Goal: Task Accomplishment & Management: Complete application form

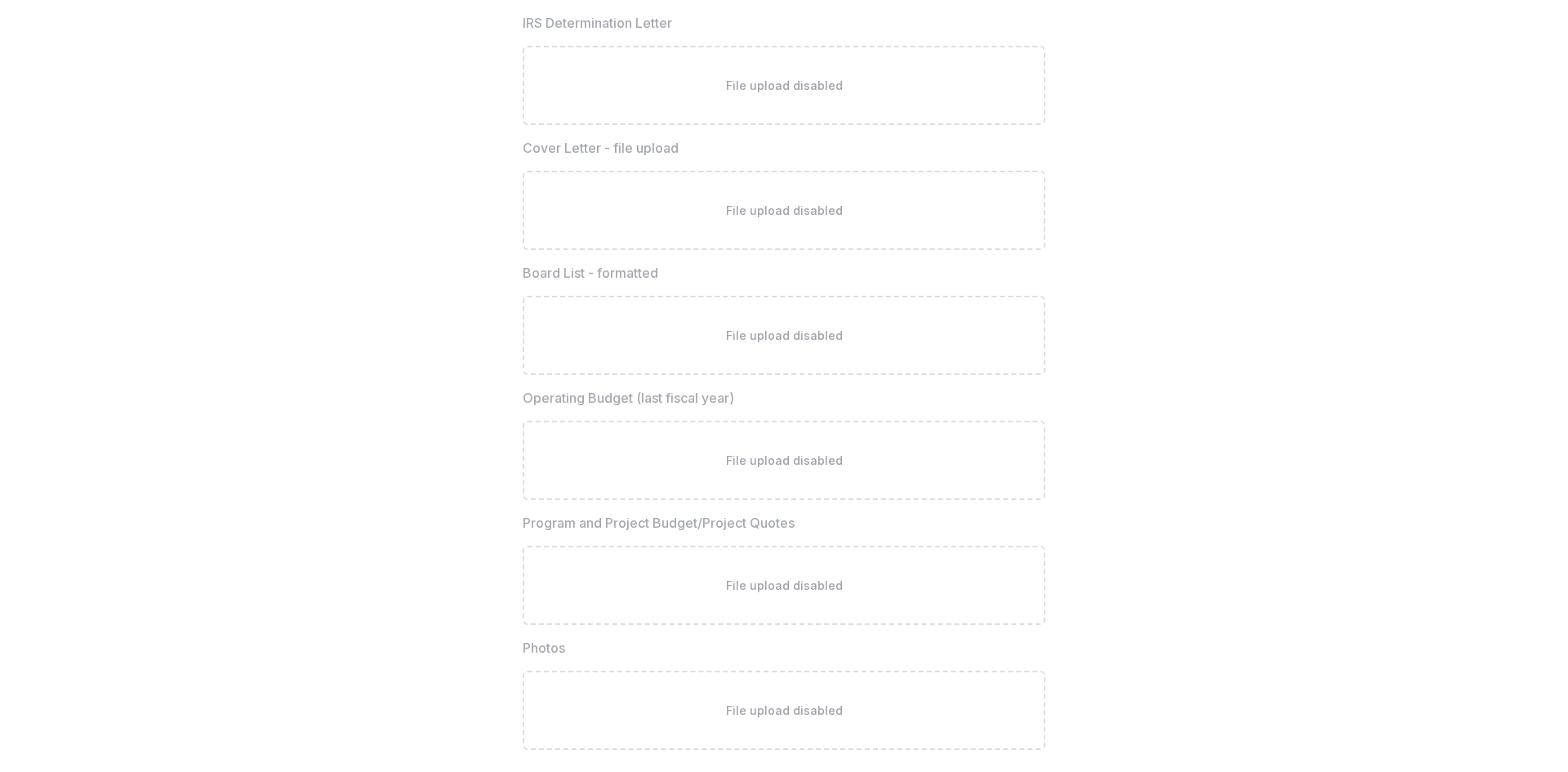
scroll to position [4605, 0]
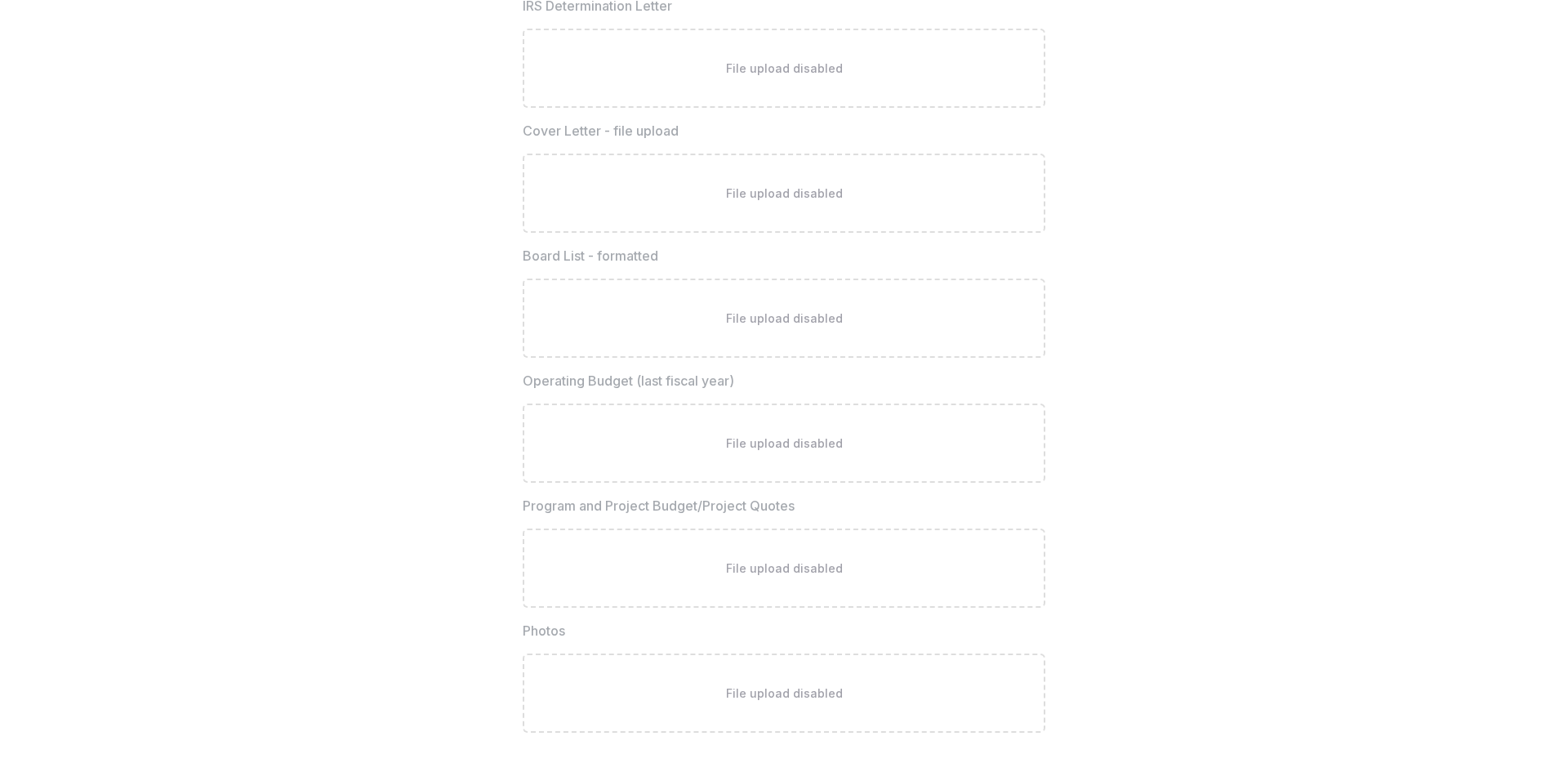
drag, startPoint x: 1562, startPoint y: 704, endPoint x: 1567, endPoint y: 637, distance: 67.2
click at [1567, 637] on div "**********" at bounding box center [784, 386] width 1568 height 772
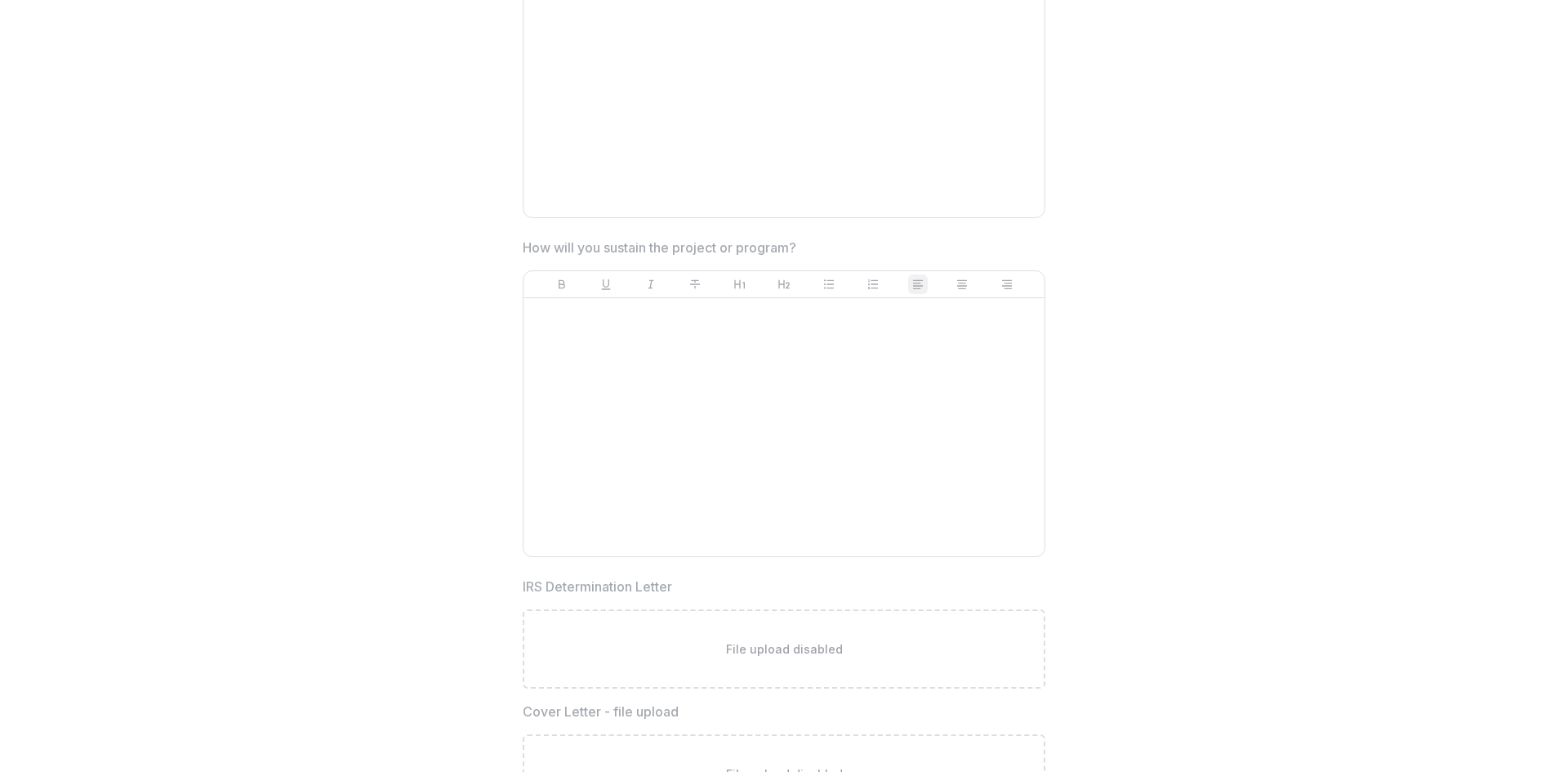
scroll to position [4006, 0]
click at [558, 364] on div at bounding box center [784, 444] width 508 height 245
click at [544, 335] on p at bounding box center [784, 330] width 508 height 18
drag, startPoint x: 544, startPoint y: 338, endPoint x: 821, endPoint y: 458, distance: 301.9
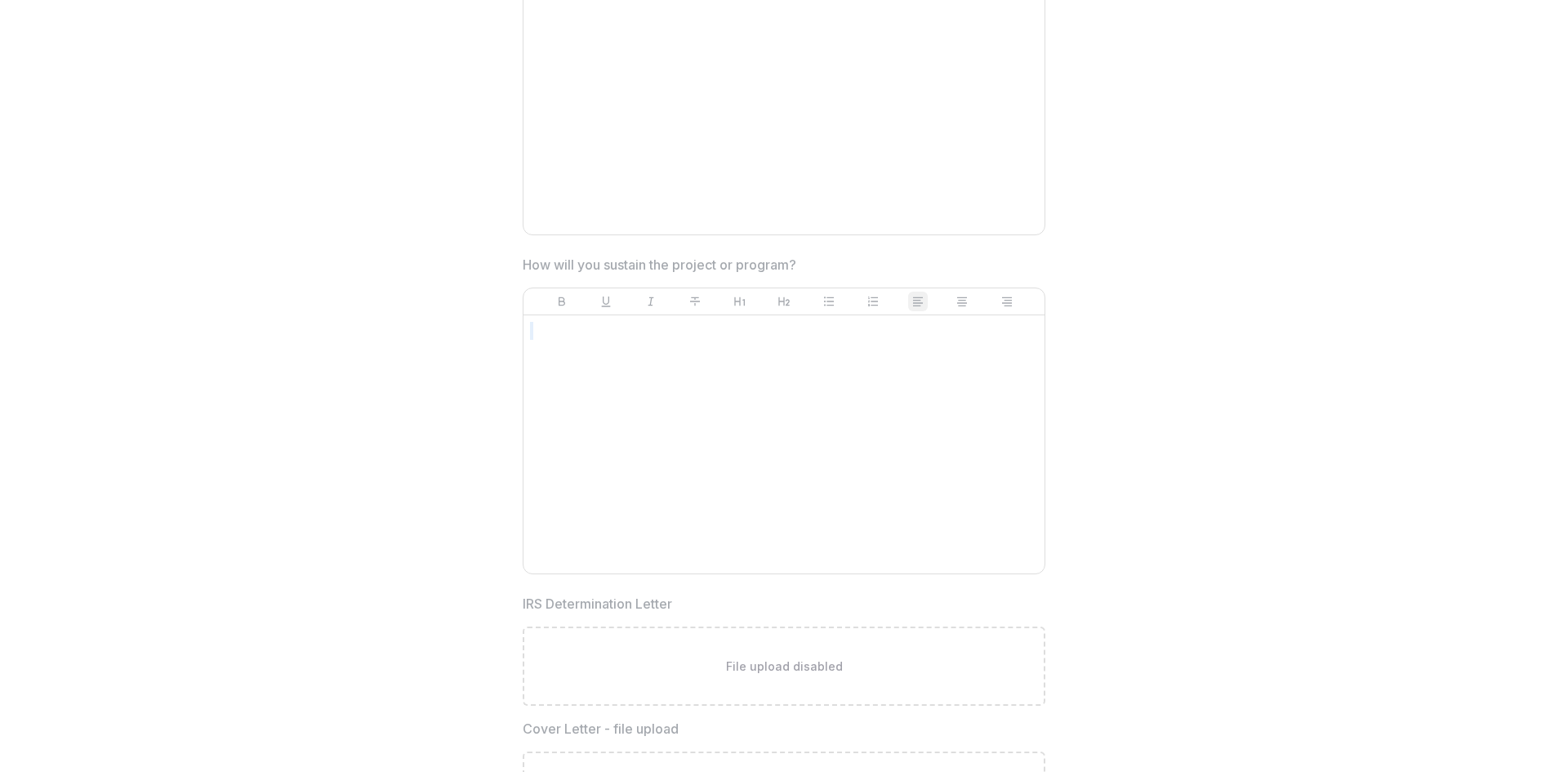
click at [821, 458] on div at bounding box center [784, 444] width 508 height 245
click at [601, 355] on div at bounding box center [784, 444] width 508 height 245
drag, startPoint x: 601, startPoint y: 355, endPoint x: 591, endPoint y: 357, distance: 10.2
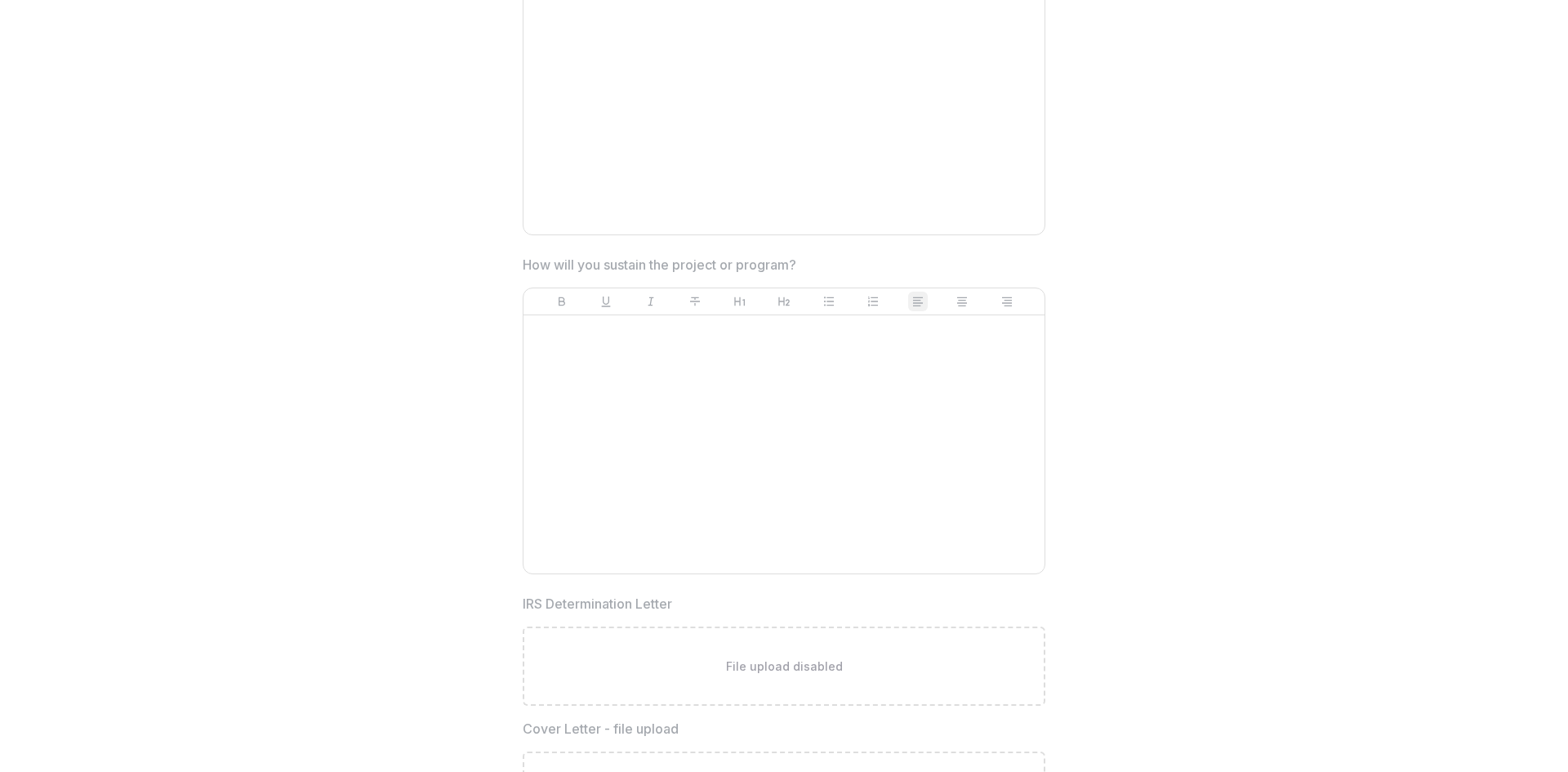
click at [591, 357] on div at bounding box center [784, 444] width 508 height 245
drag, startPoint x: 591, startPoint y: 357, endPoint x: 975, endPoint y: 518, distance: 416.4
click at [975, 518] on div at bounding box center [784, 444] width 508 height 245
click at [588, 342] on div at bounding box center [784, 444] width 508 height 245
click at [567, 384] on div at bounding box center [784, 444] width 508 height 245
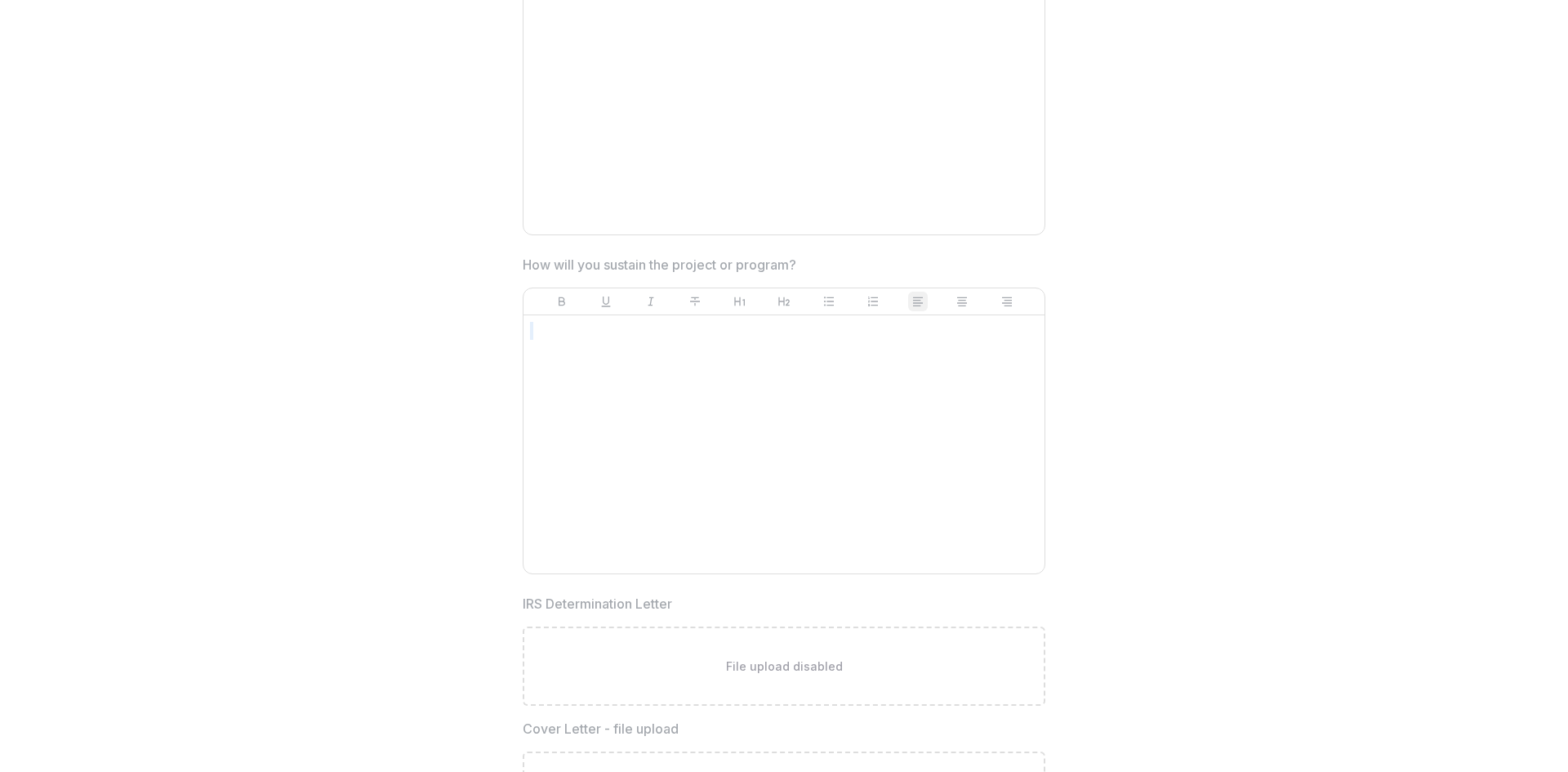
click at [567, 384] on div at bounding box center [784, 444] width 508 height 245
drag, startPoint x: 567, startPoint y: 384, endPoint x: 888, endPoint y: 494, distance: 339.3
drag, startPoint x: 888, startPoint y: 494, endPoint x: 1501, endPoint y: 456, distance: 614.2
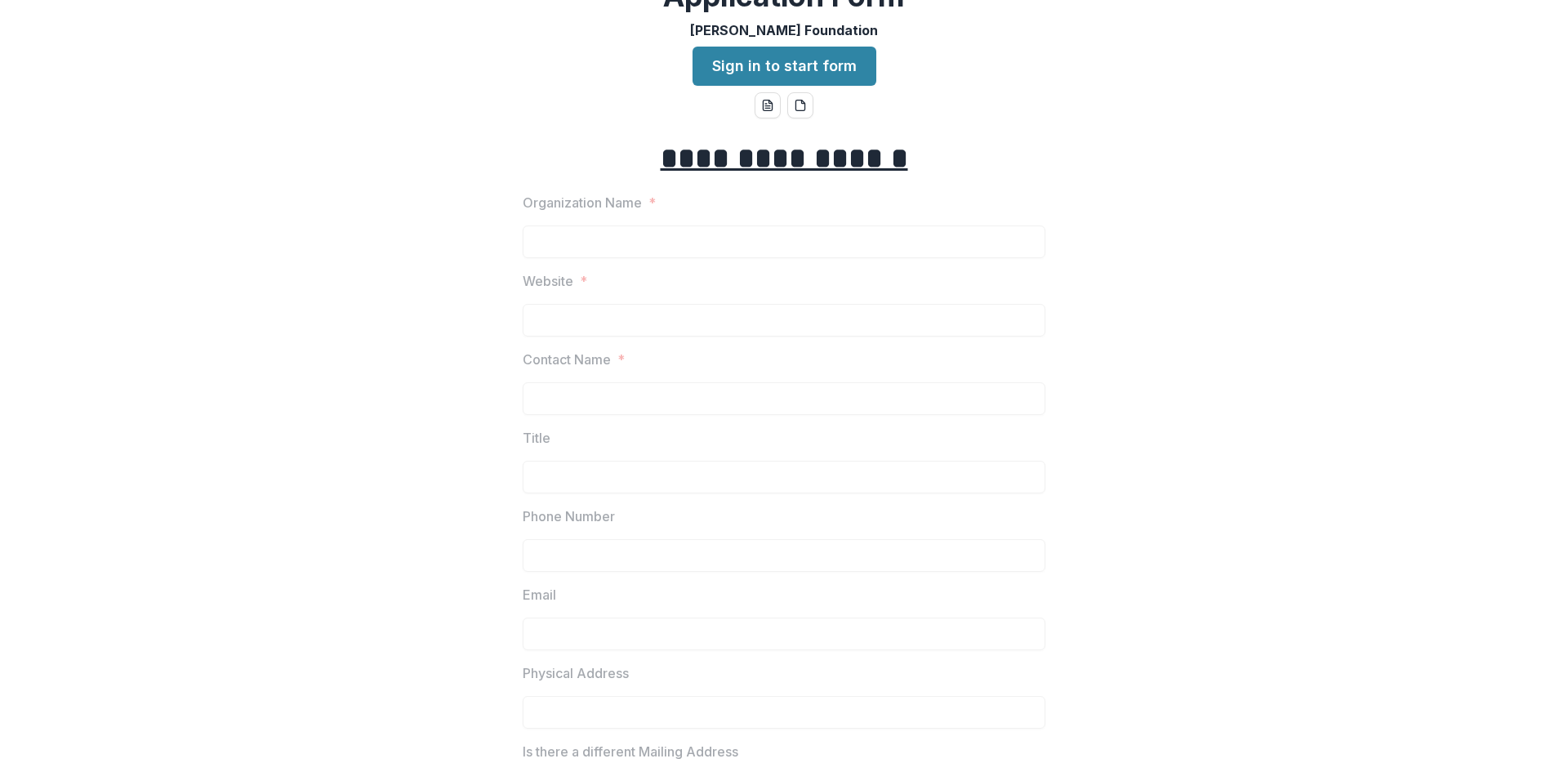
scroll to position [0, 0]
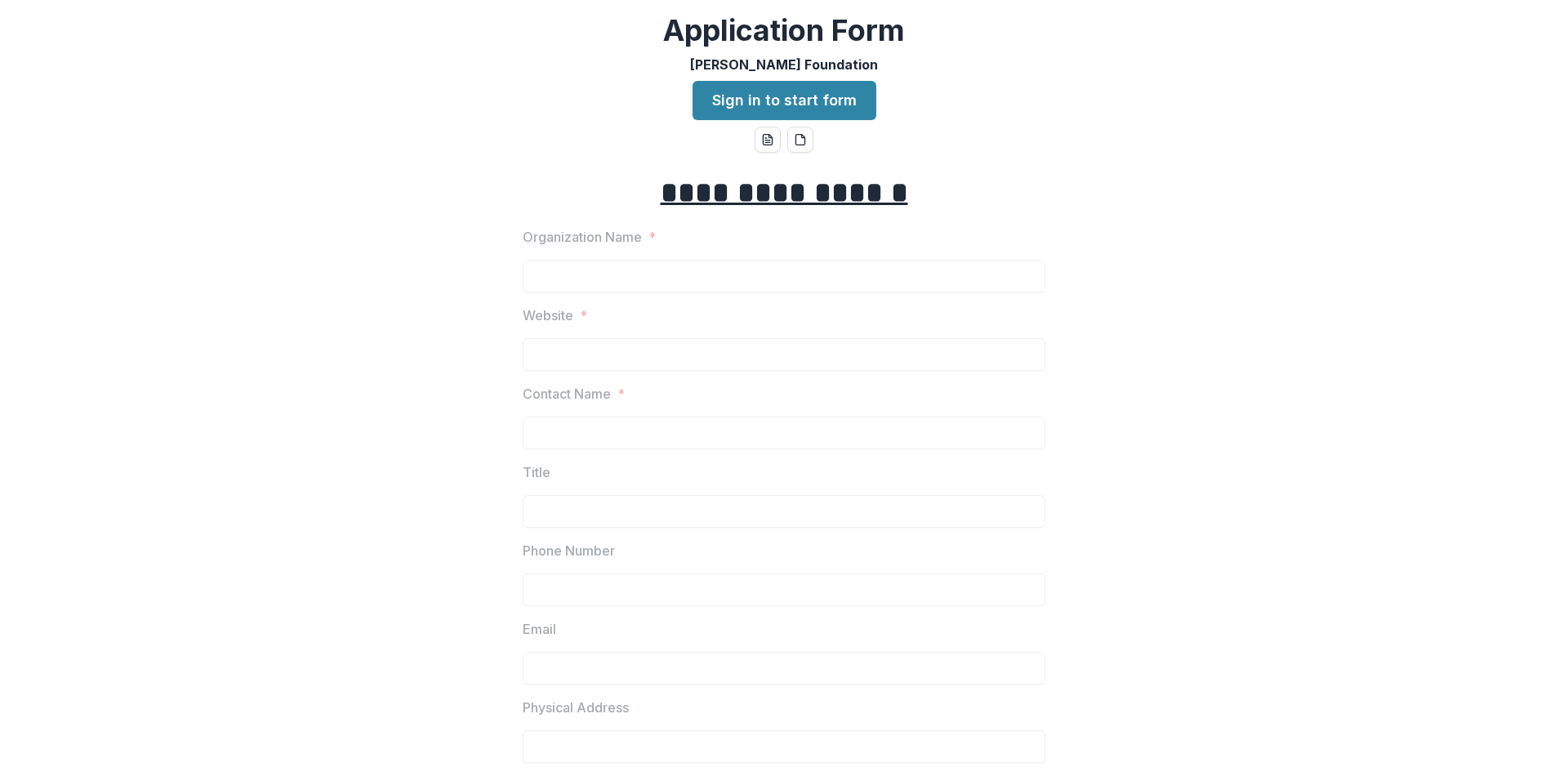
click at [830, 97] on link "Sign in to start form" at bounding box center [784, 100] width 183 height 39
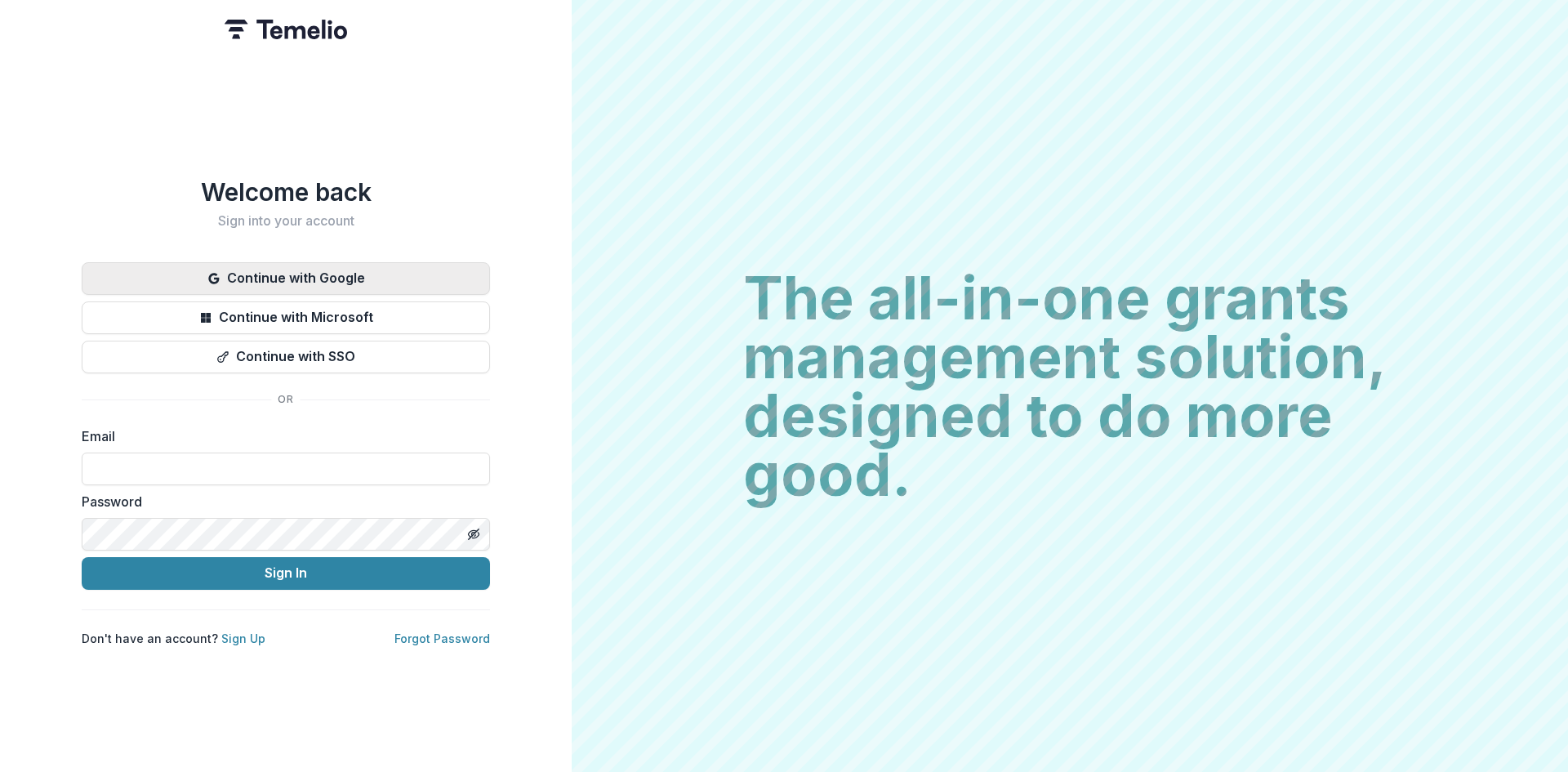
click at [330, 268] on button "Continue with Google" at bounding box center [285, 278] width 409 height 33
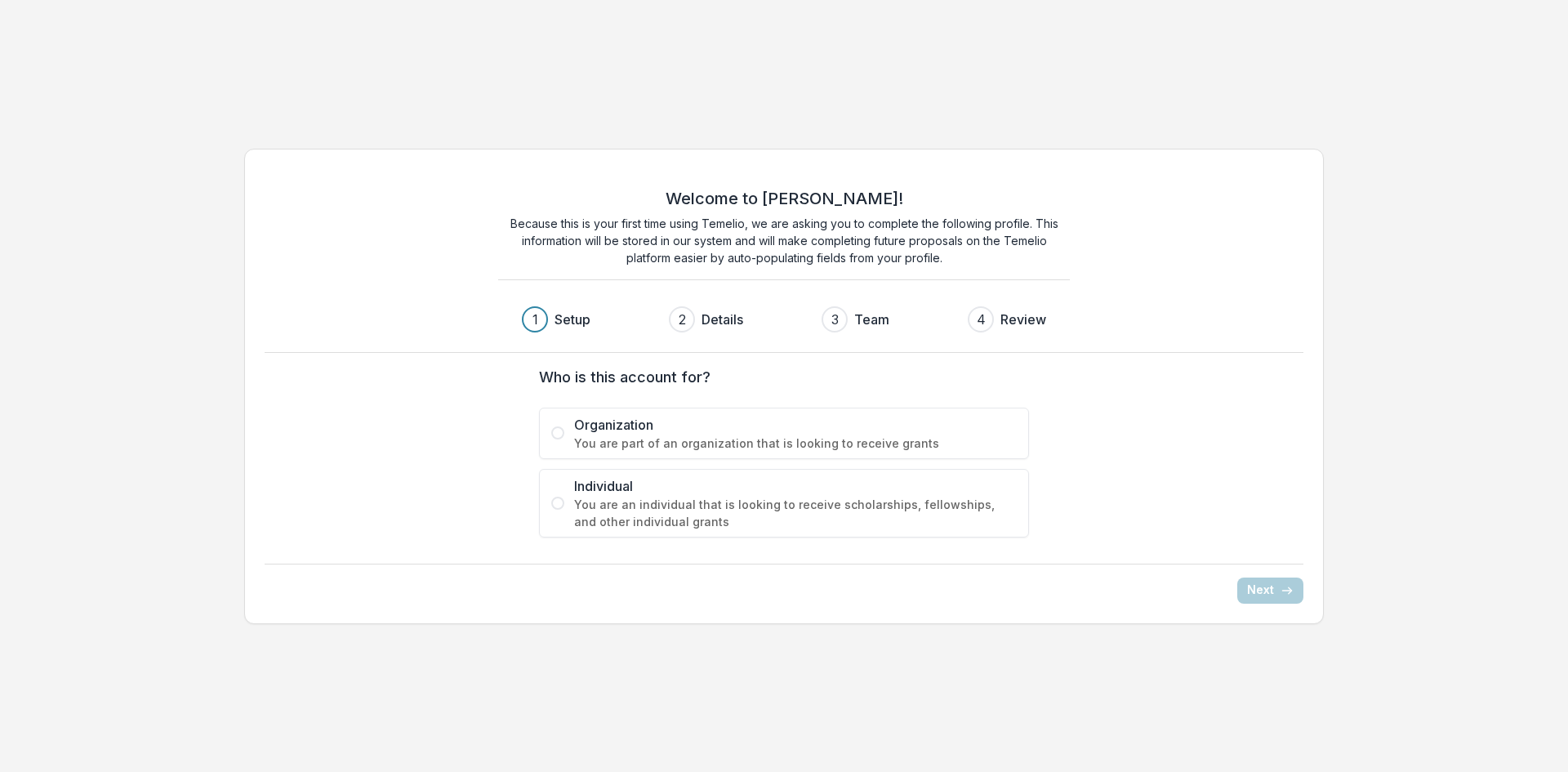
click at [557, 436] on span at bounding box center [558, 433] width 13 height 13
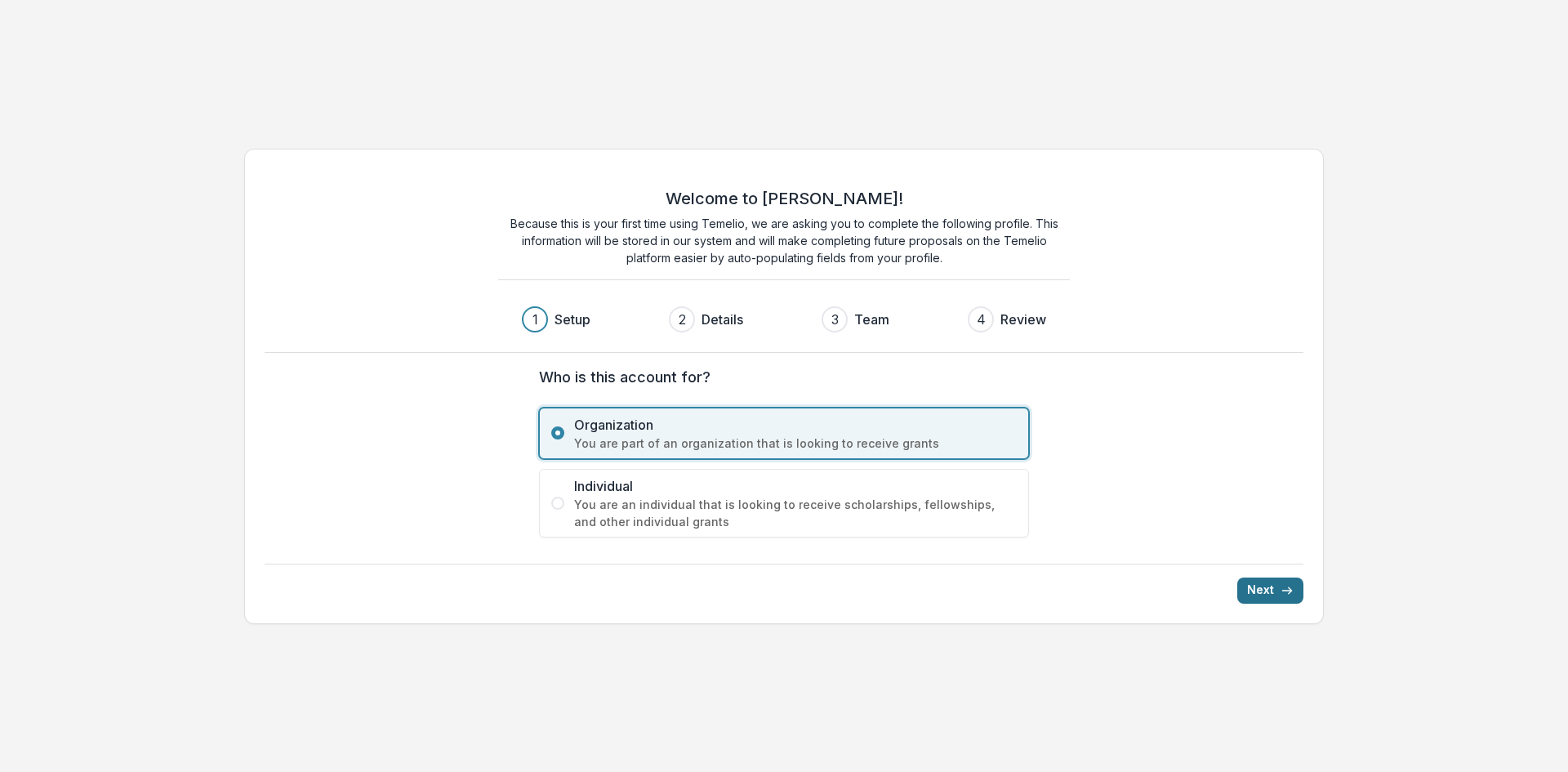
click at [1277, 589] on button "Next" at bounding box center [1270, 590] width 66 height 26
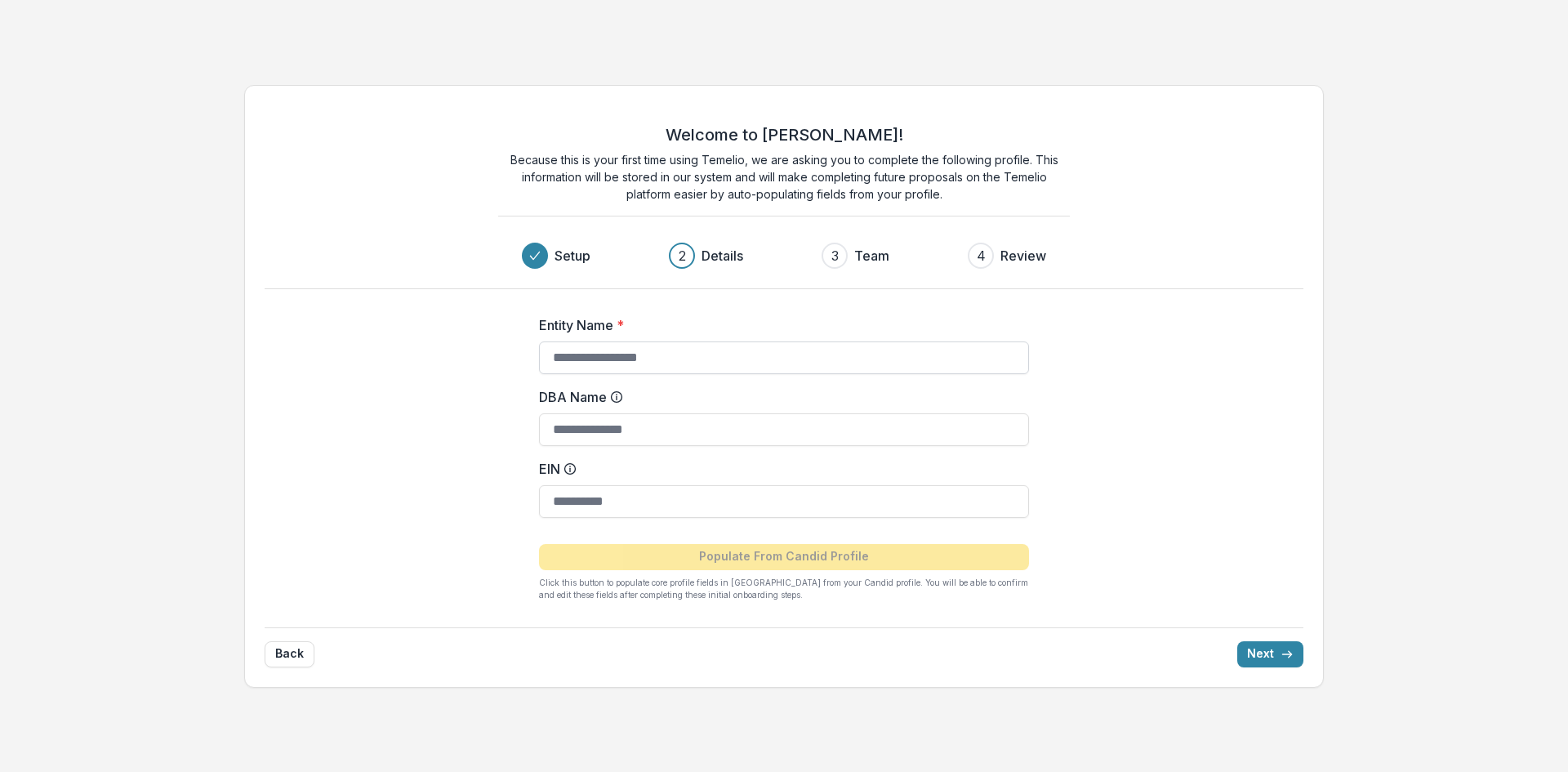
click at [575, 357] on input "Entity Name *" at bounding box center [784, 357] width 490 height 33
type input "**********"
click at [646, 504] on input "EIN" at bounding box center [784, 502] width 490 height 33
click at [643, 504] on input "EIN" at bounding box center [784, 502] width 490 height 33
click at [639, 499] on input "EIN" at bounding box center [784, 502] width 490 height 33
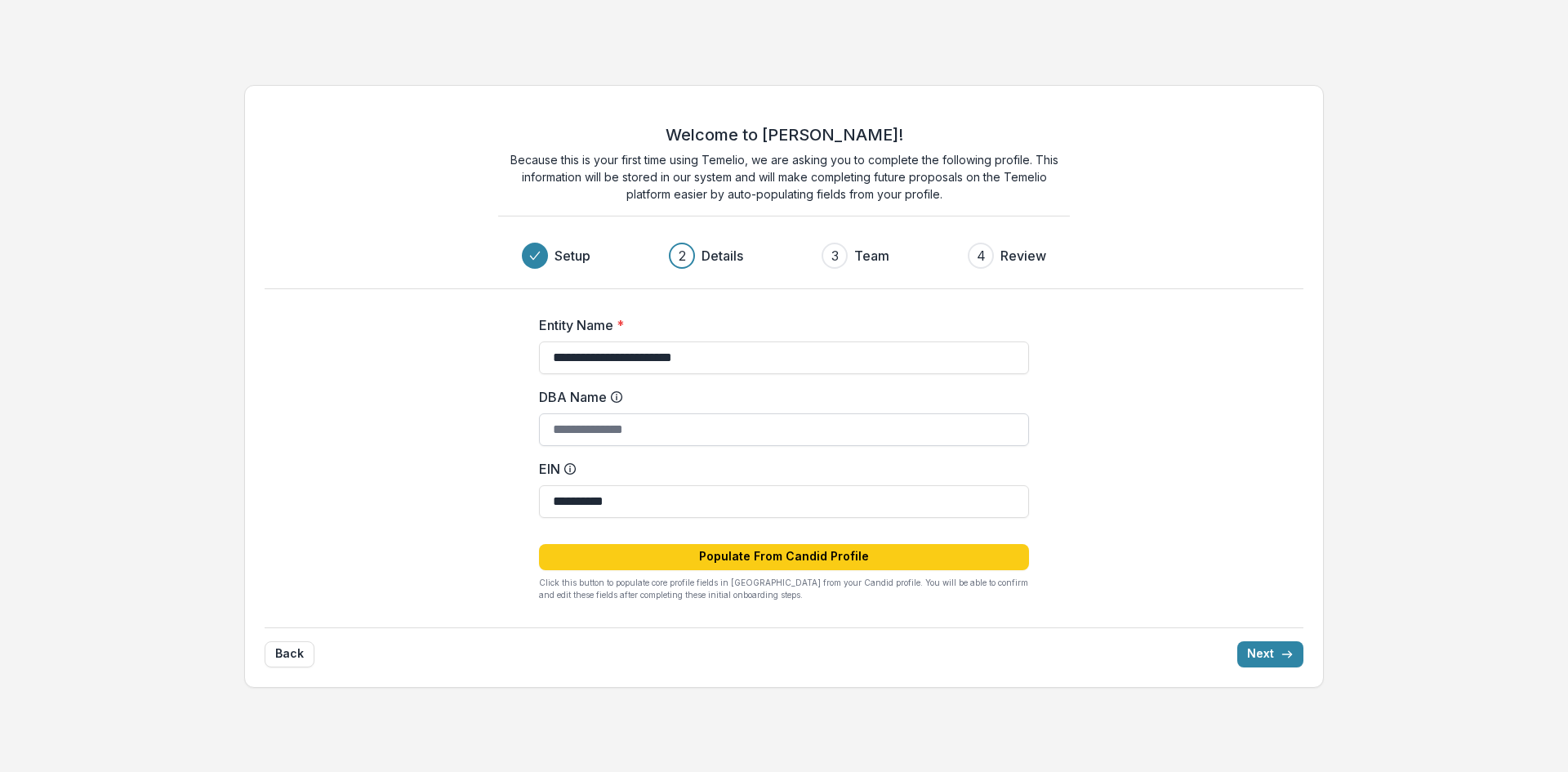
type input "**********"
click at [563, 439] on input "DBA Name" at bounding box center [784, 430] width 490 height 33
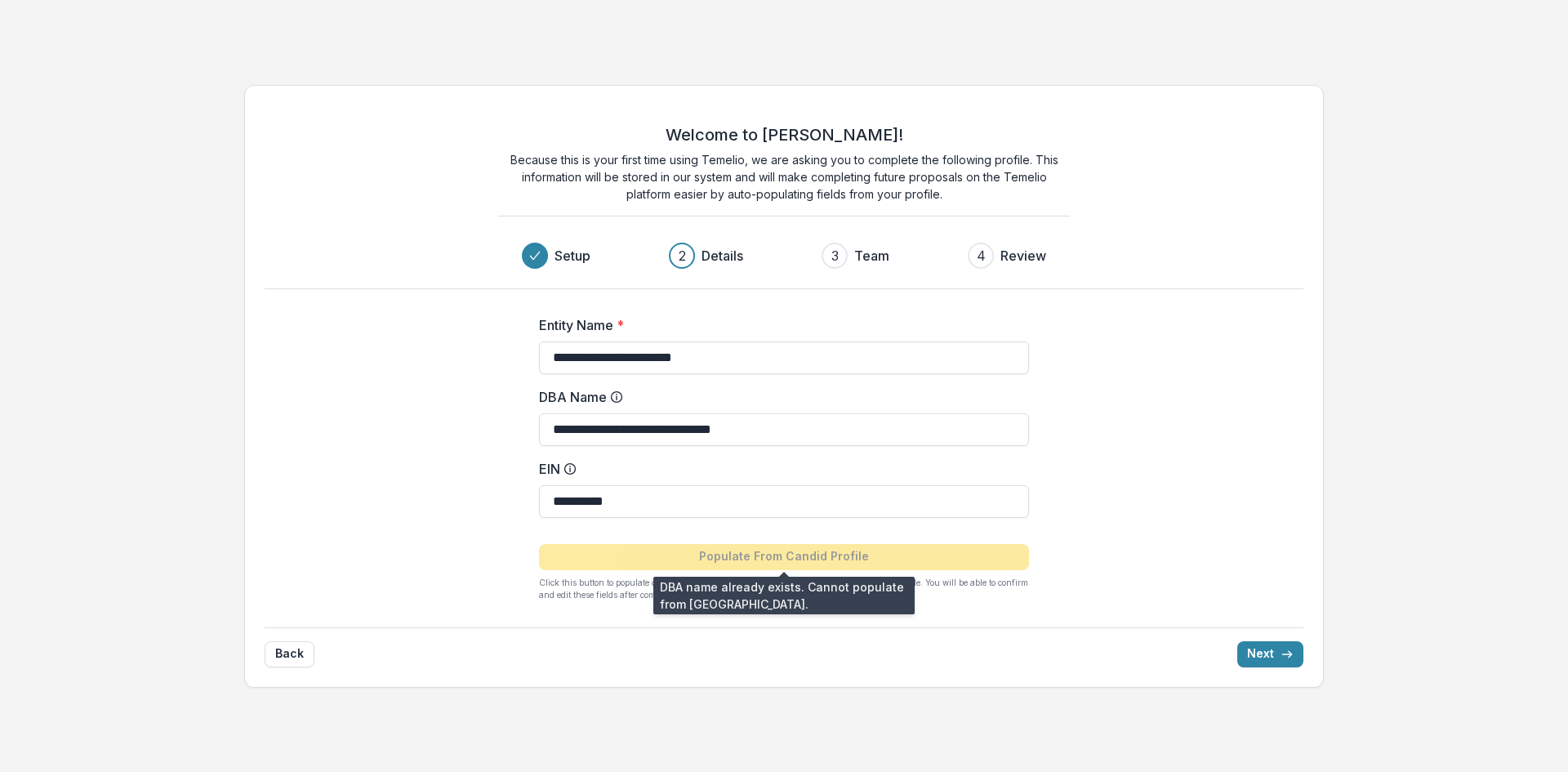
type input "**********"
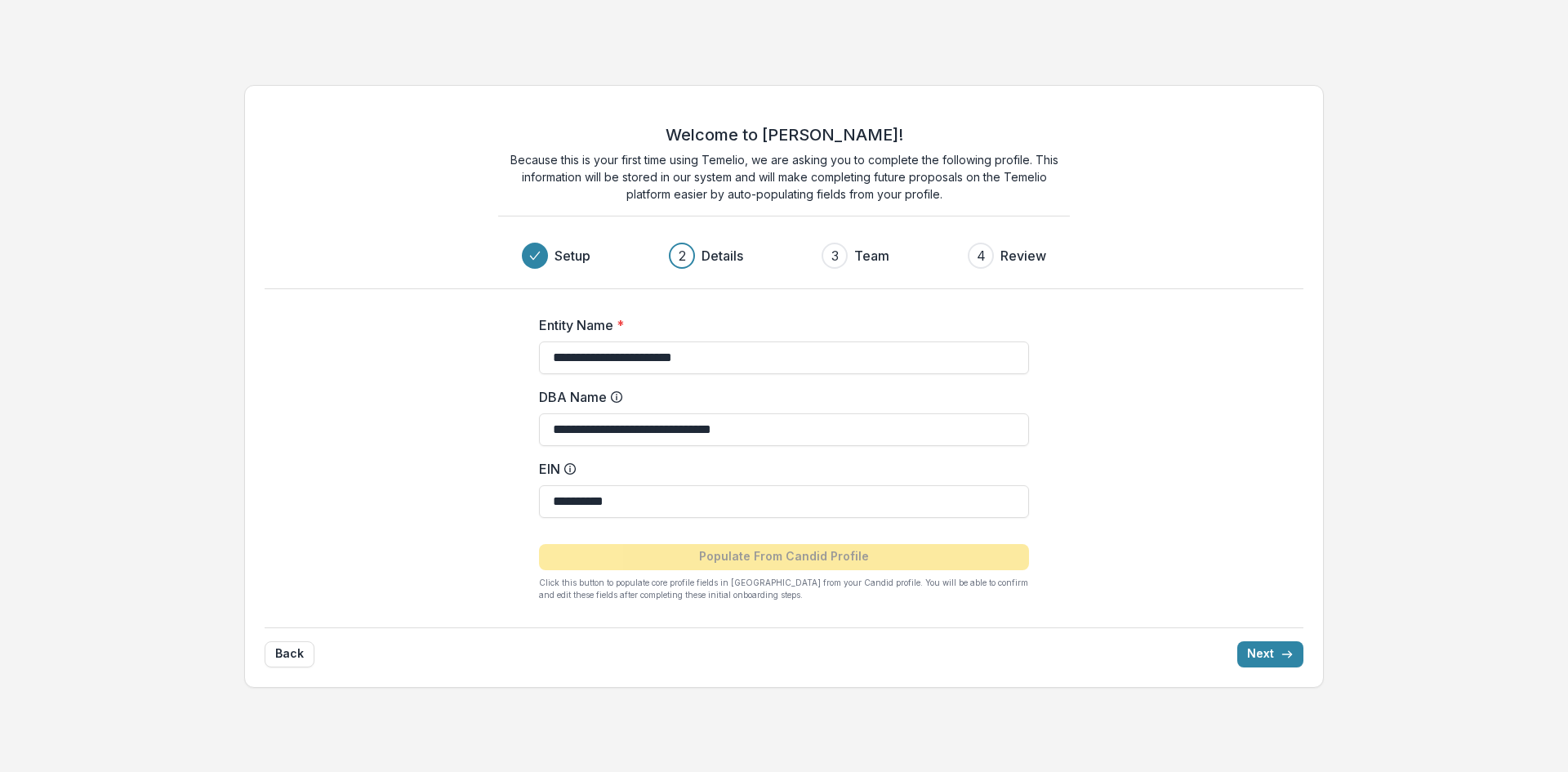
click at [1136, 587] on div "**********" at bounding box center [784, 386] width 1080 height 603
click at [1269, 653] on button "Next" at bounding box center [1270, 654] width 66 height 26
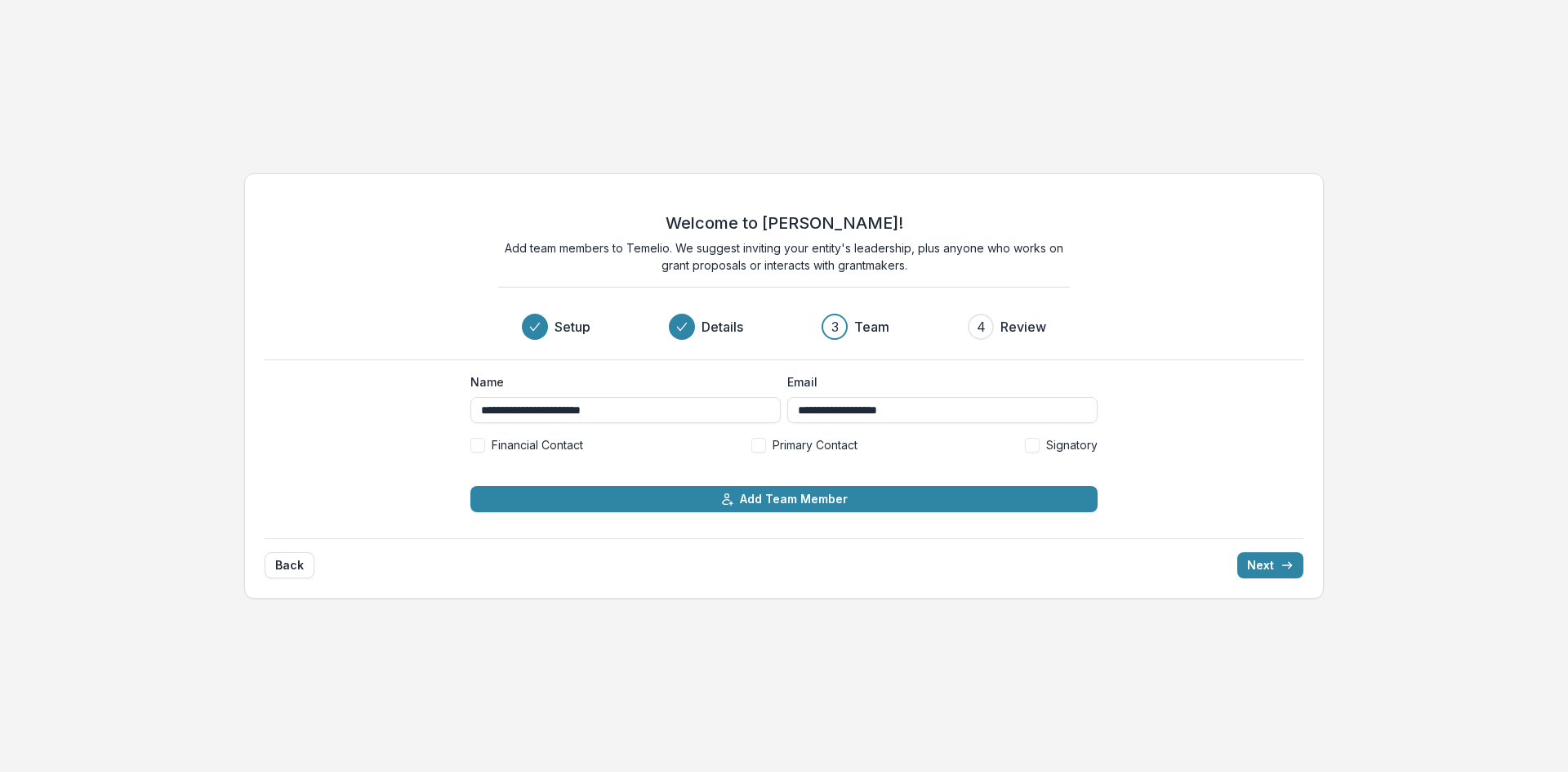
click at [480, 444] on span at bounding box center [478, 445] width 15 height 15
click at [766, 446] on label "Primary Contact" at bounding box center [804, 444] width 106 height 17
click at [1035, 447] on span at bounding box center [1033, 445] width 15 height 15
click at [1038, 440] on span at bounding box center [1033, 445] width 15 height 15
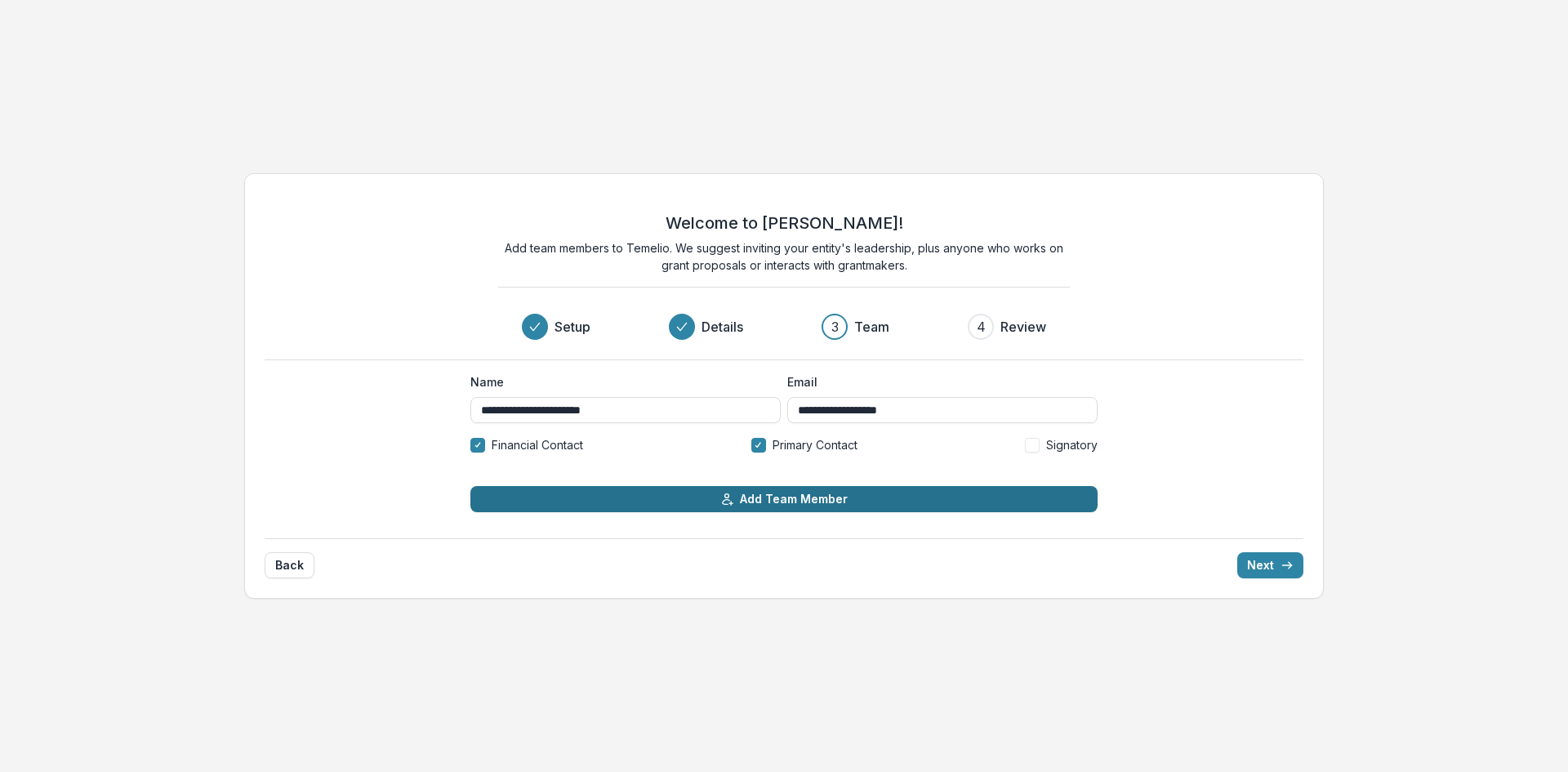
click at [887, 501] on button "Add Team Member" at bounding box center [784, 499] width 628 height 26
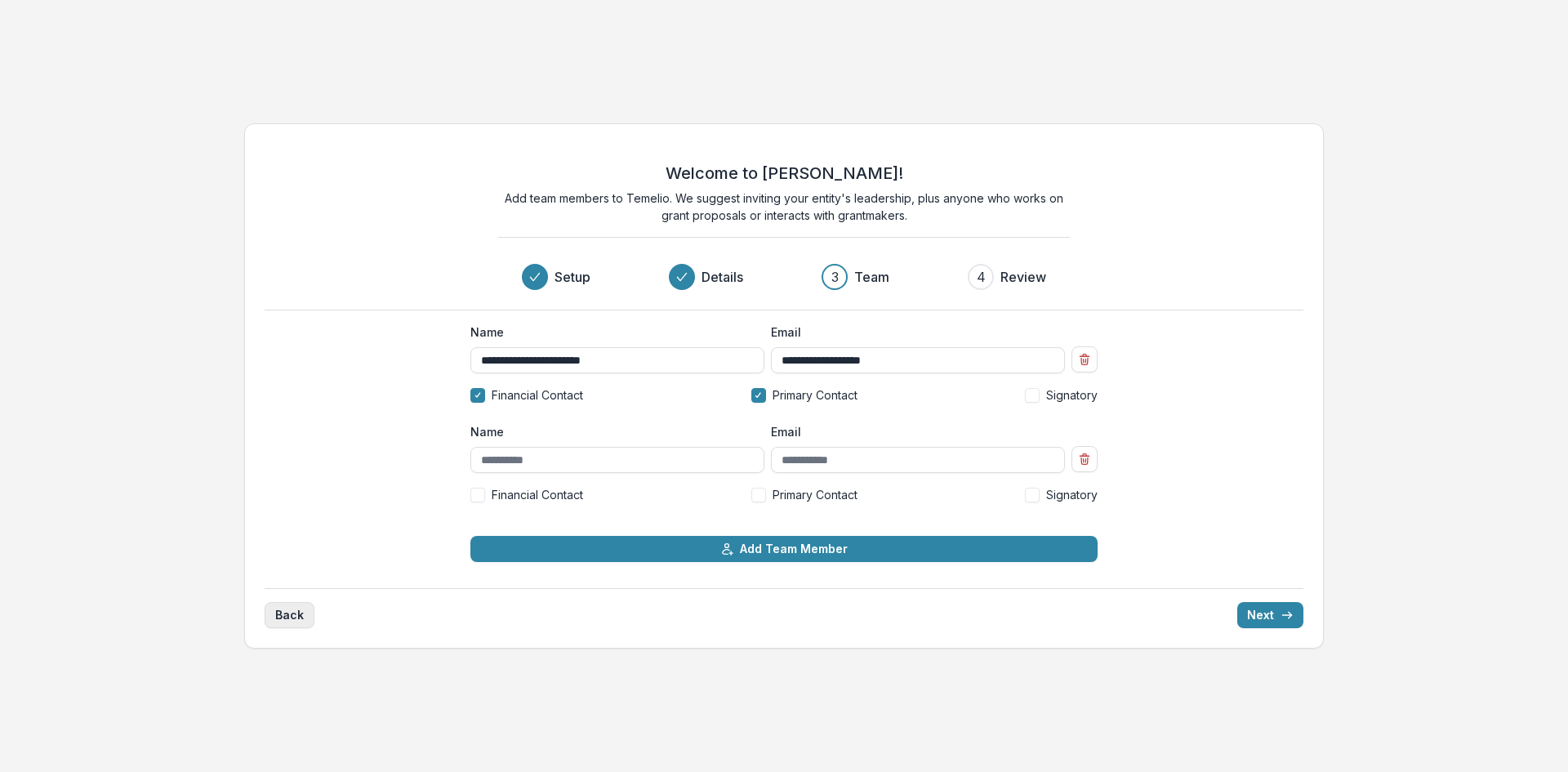
click at [300, 618] on button "Back" at bounding box center [289, 615] width 50 height 26
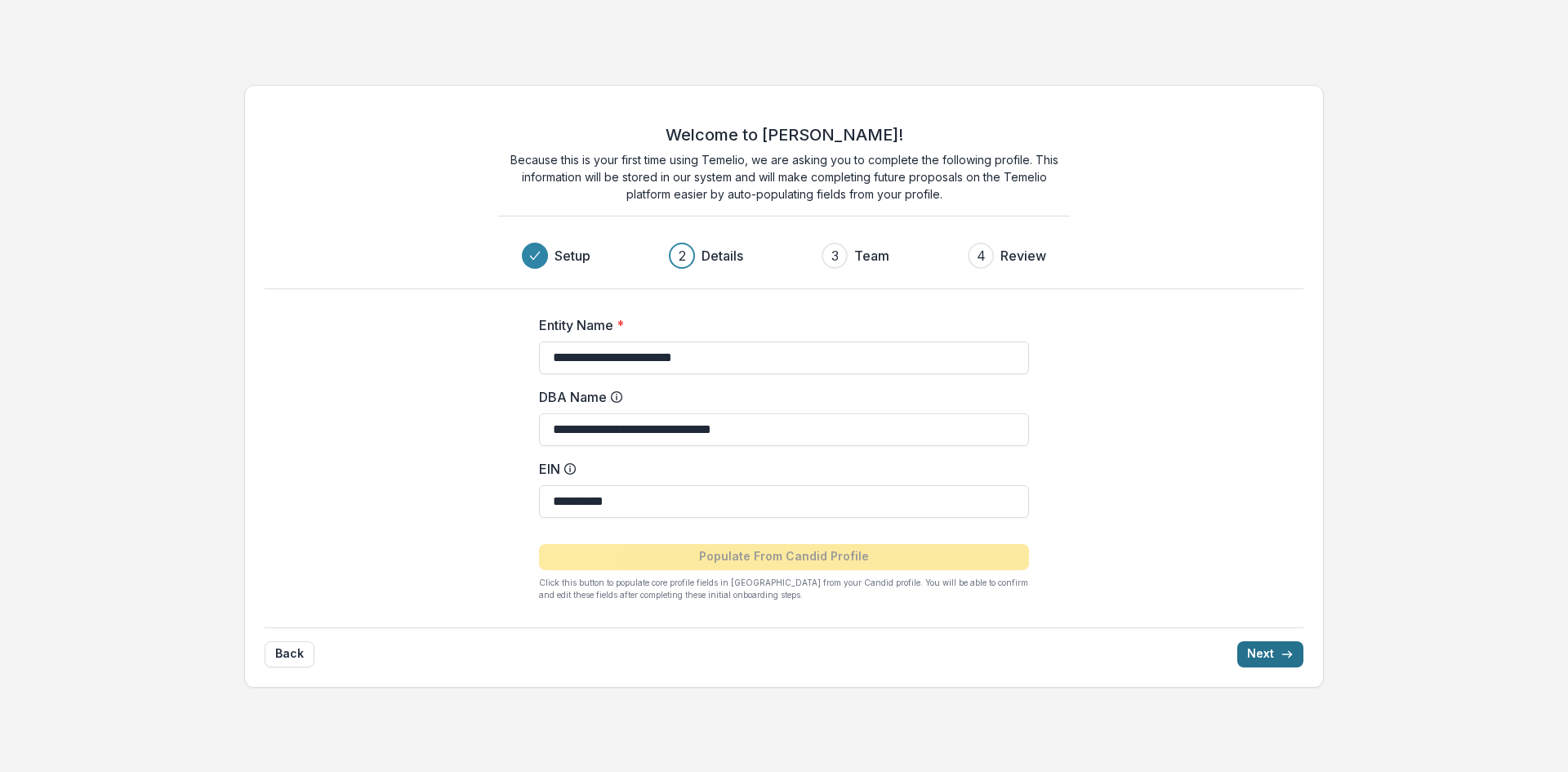
click at [1270, 656] on button "Next" at bounding box center [1270, 654] width 66 height 26
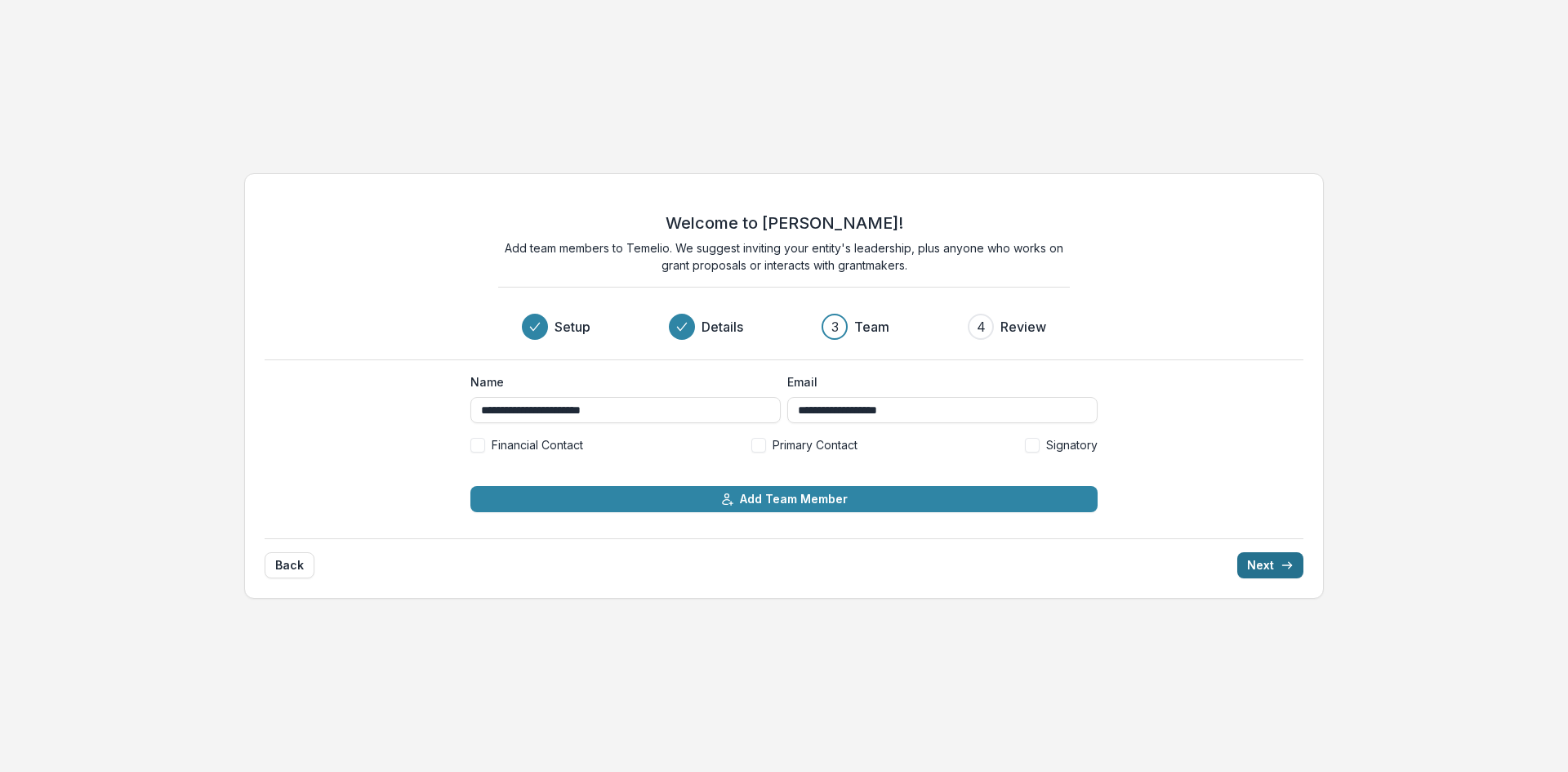
click at [1267, 569] on button "Next" at bounding box center [1270, 565] width 66 height 26
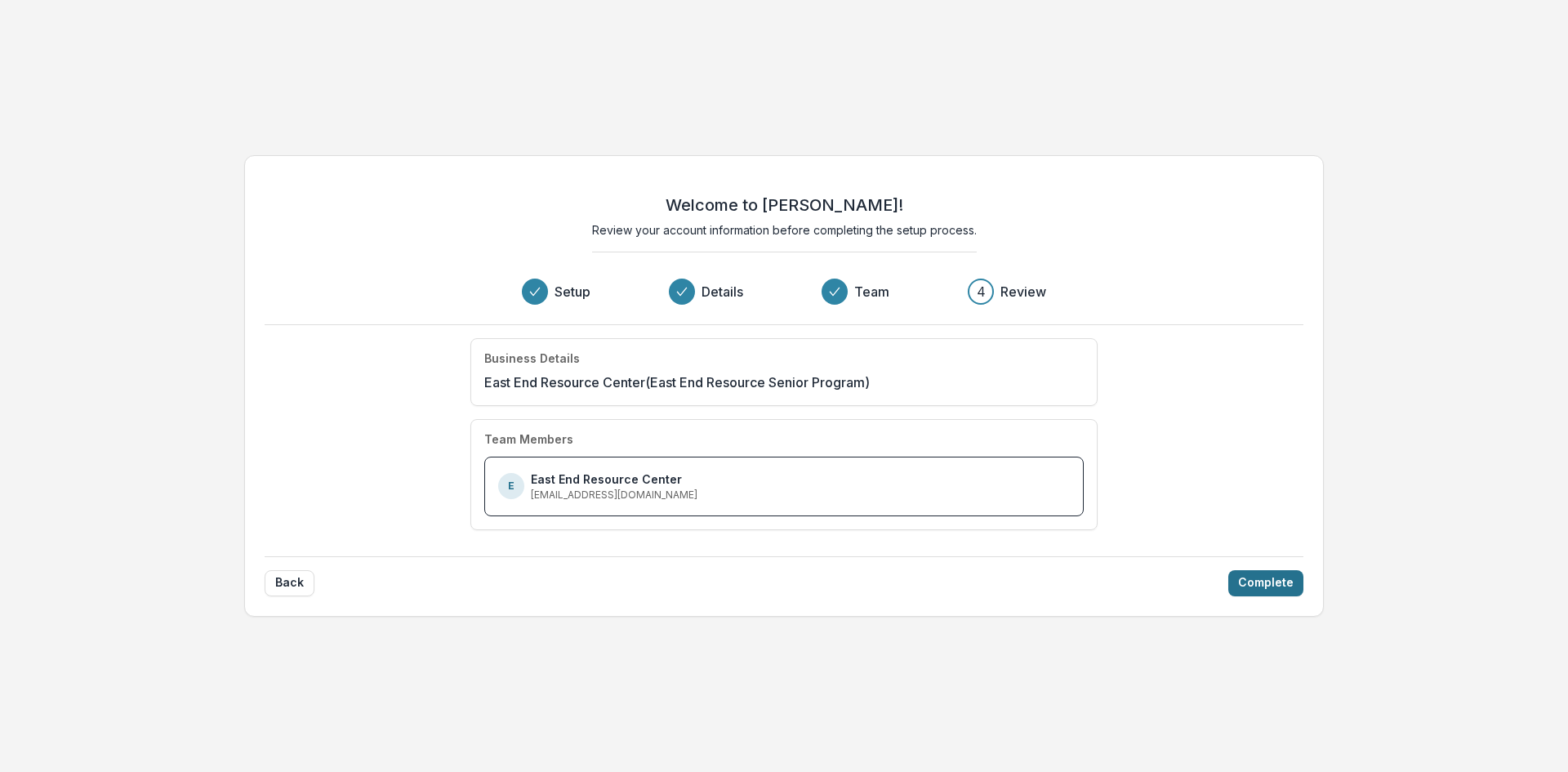
click at [1264, 590] on button "Complete" at bounding box center [1266, 583] width 75 height 26
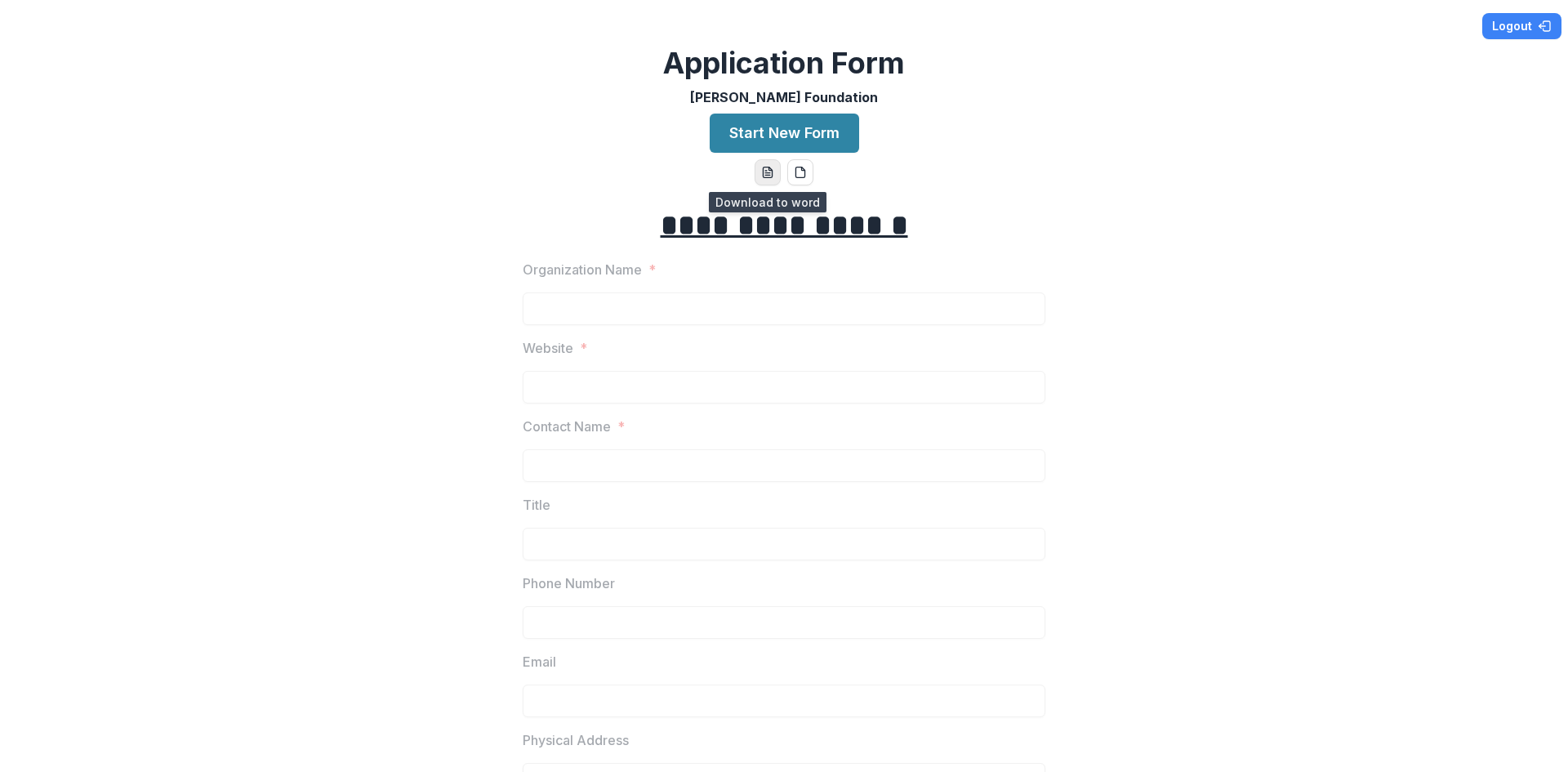
click at [765, 173] on line "word-download" at bounding box center [767, 173] width 5 height 0
